Goal: Task Accomplishment & Management: Use online tool/utility

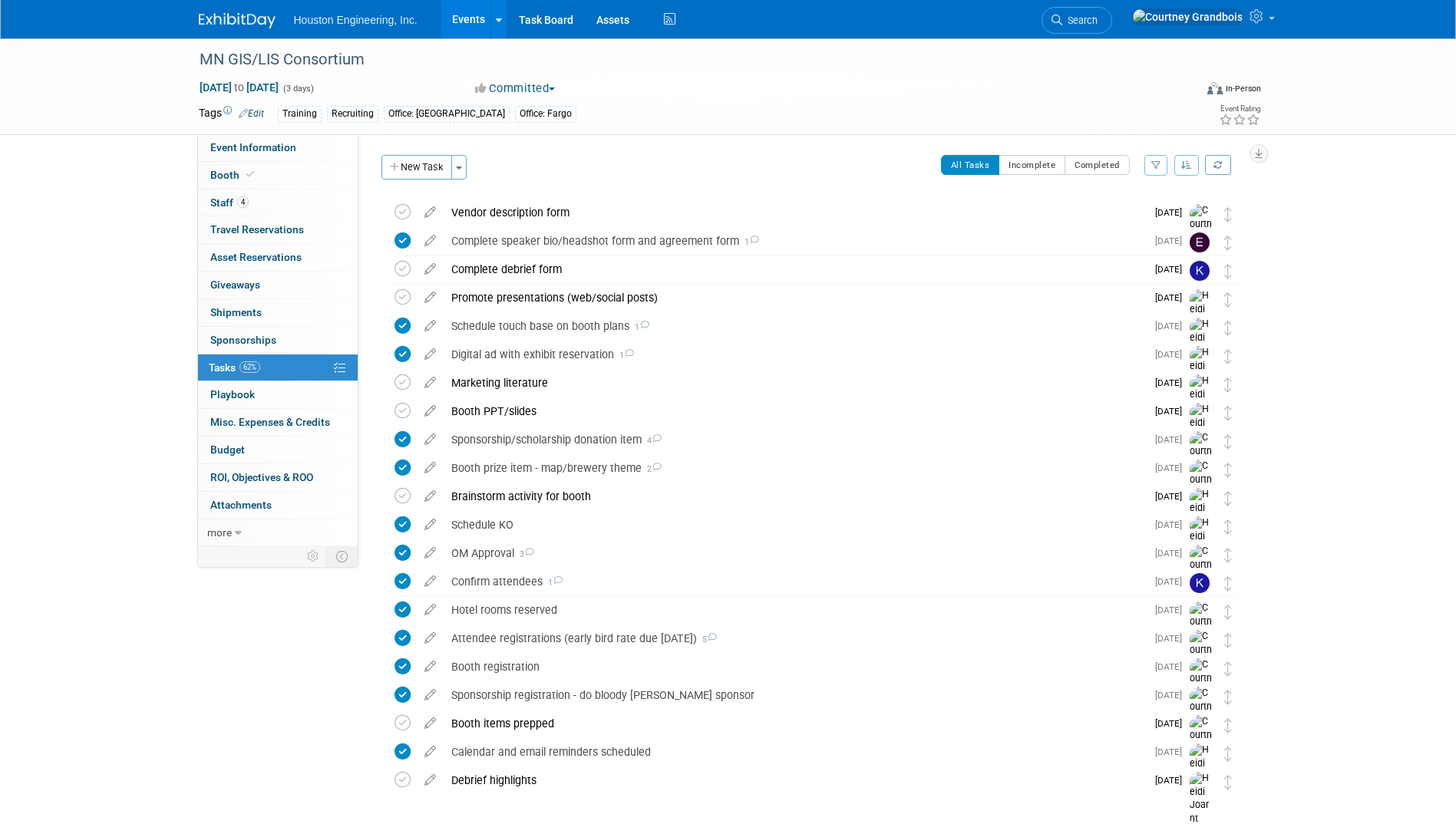
click at [486, 28] on link "Events" at bounding box center [469, 19] width 56 height 38
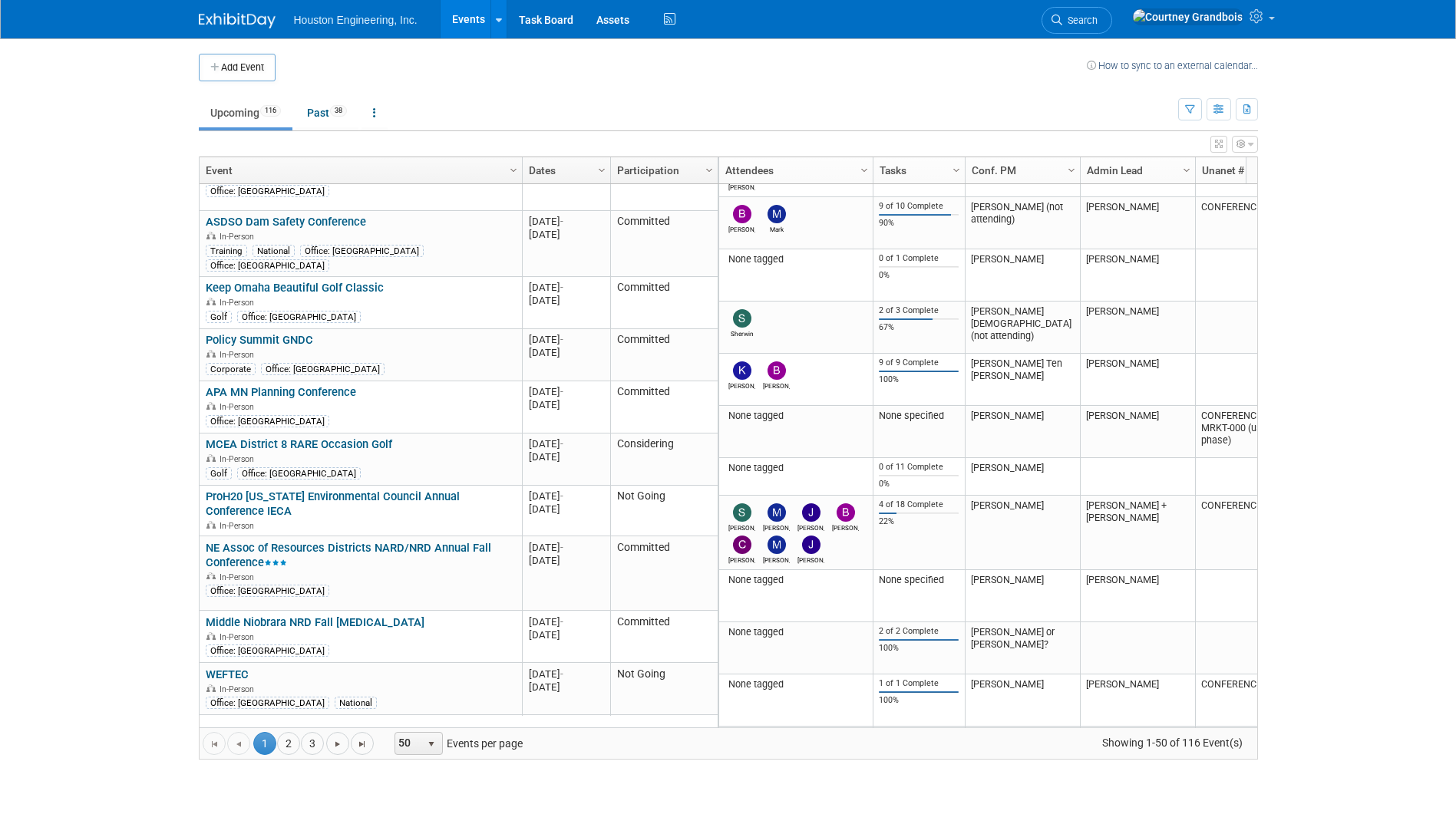
scroll to position [1105, 0]
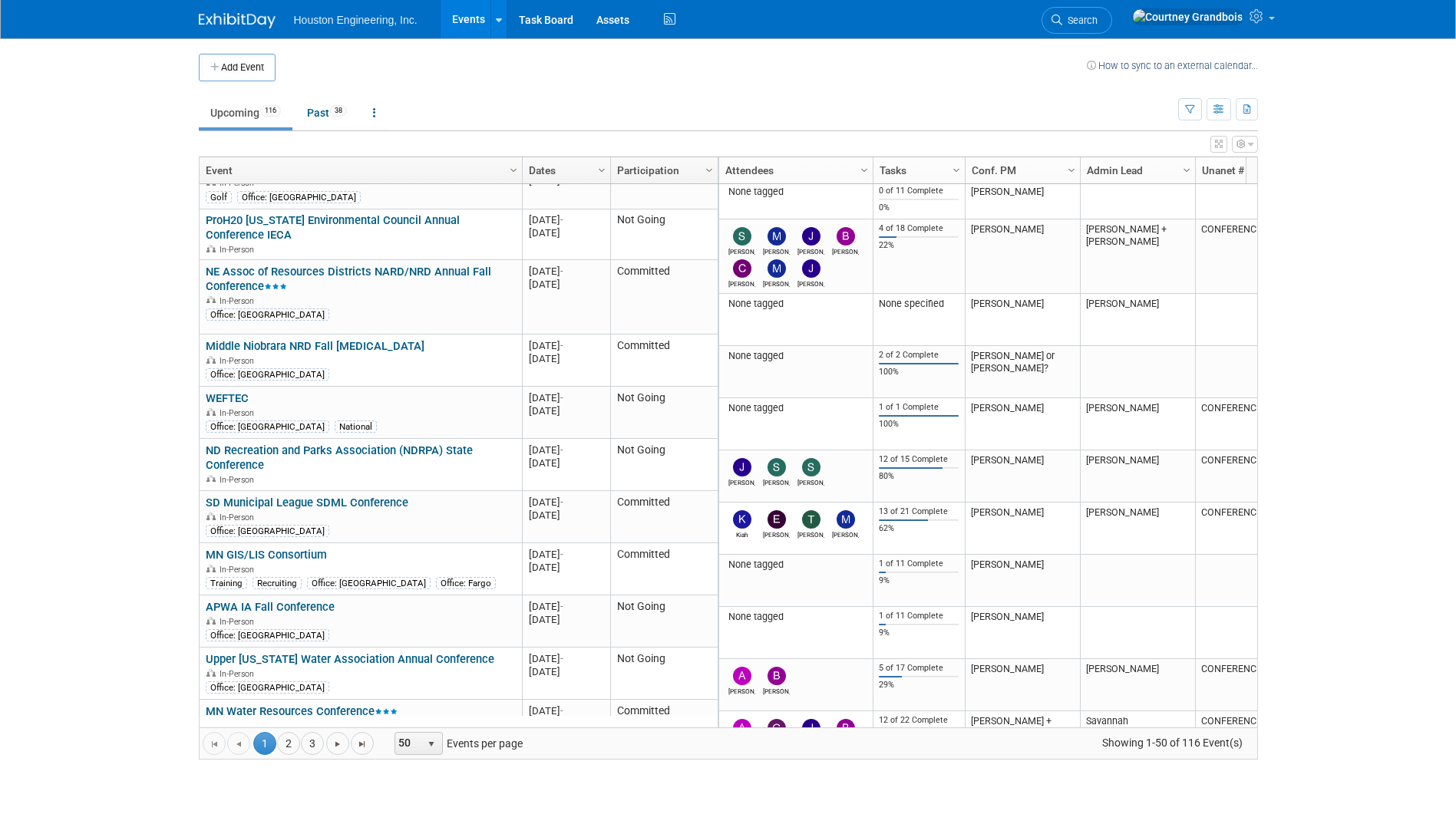
click at [357, 704] on link "MN Water Resources Conference" at bounding box center [301, 711] width 192 height 14
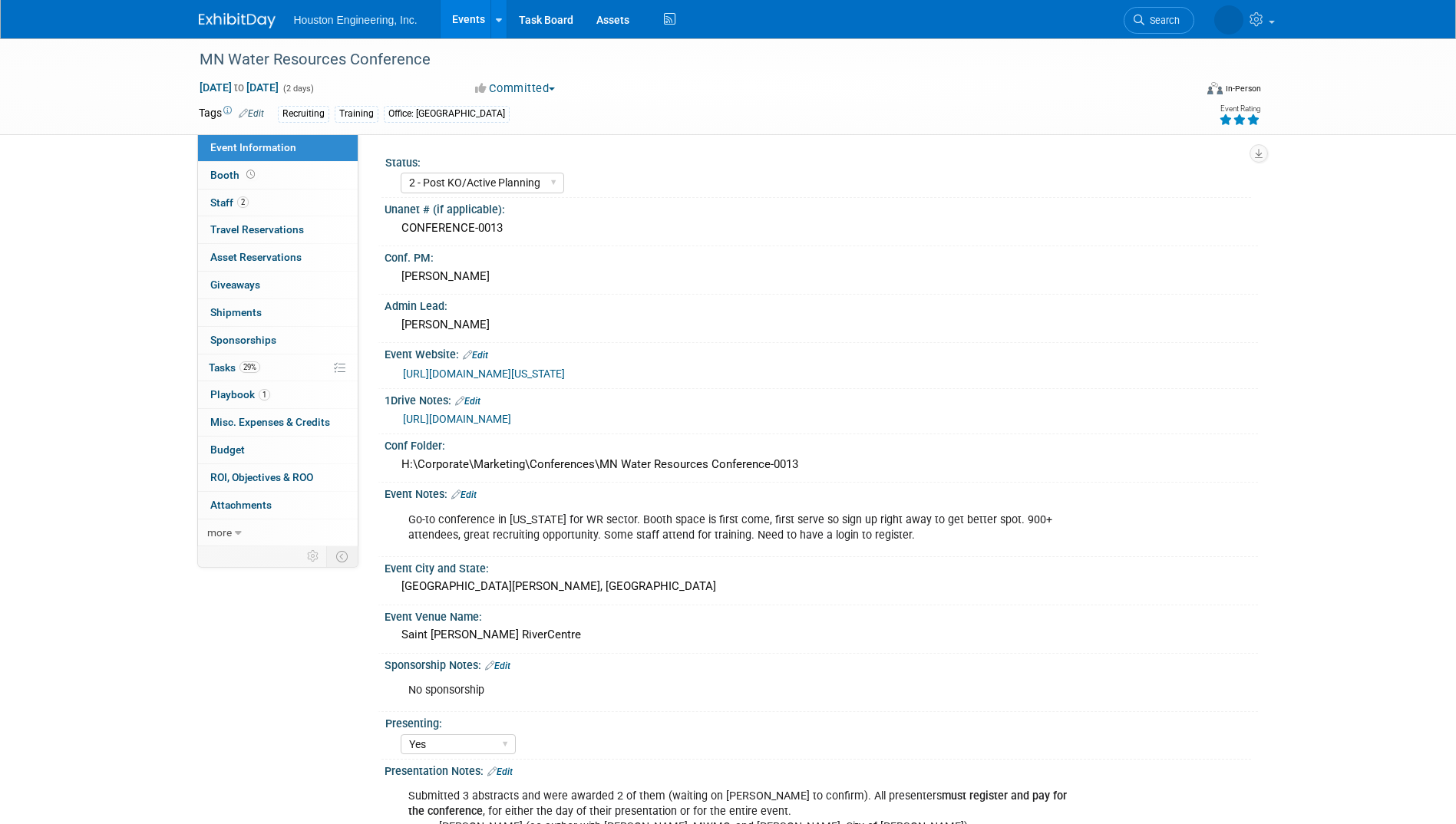
select select "2 - Post KO/Active Planning"
select select "Yes"
select select "Water Resources"
click at [269, 374] on link "29% Tasks 29%" at bounding box center [278, 367] width 160 height 27
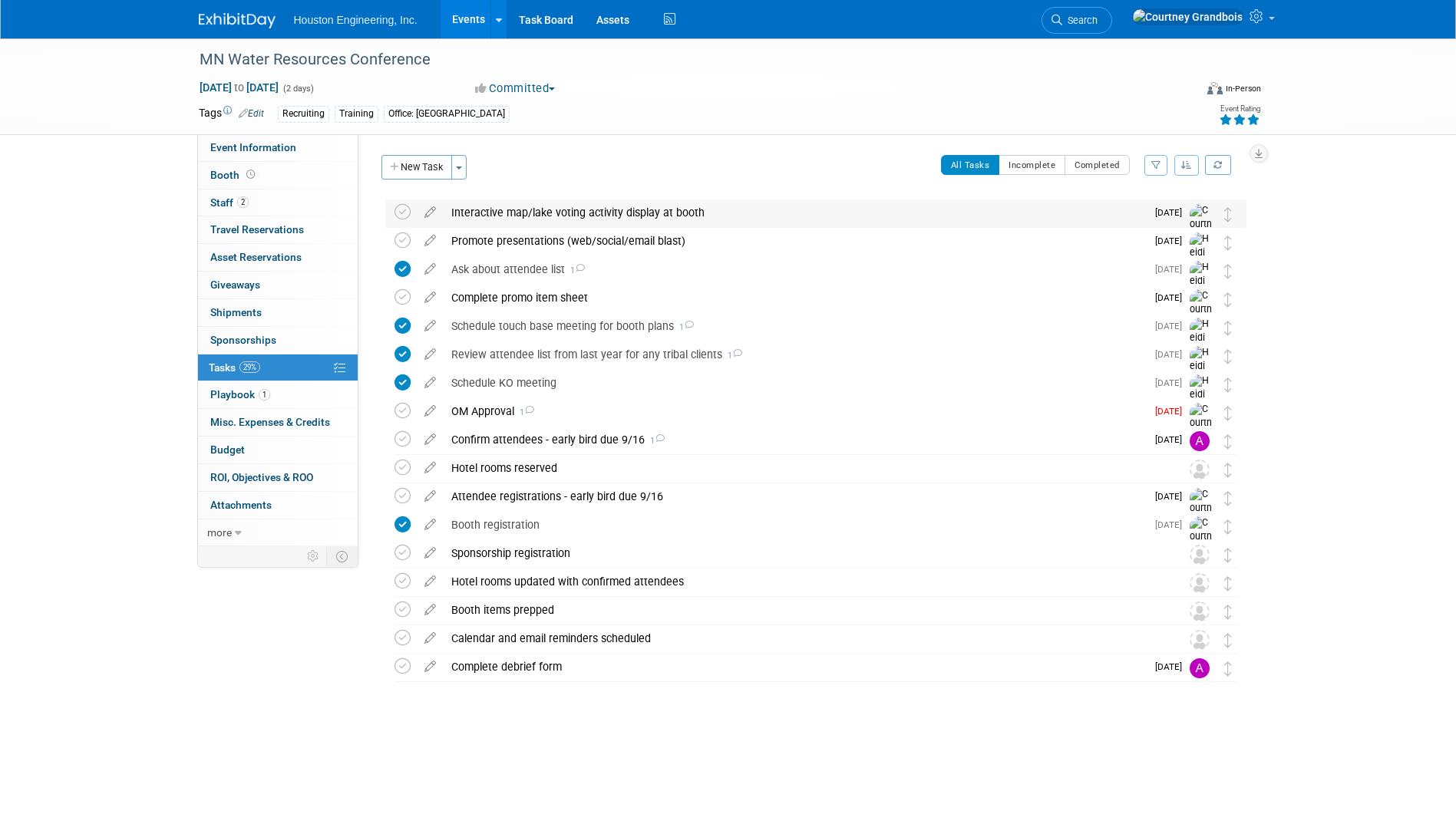
click at [529, 212] on div "Interactive map/lake voting activity display at booth" at bounding box center [795, 213] width 702 height 26
